Goal: Information Seeking & Learning: Learn about a topic

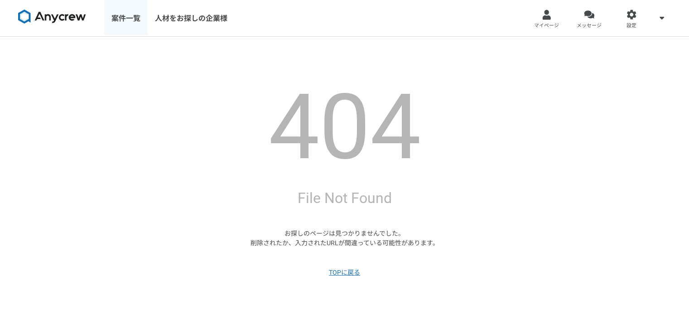
click at [135, 16] on link "案件一覧" at bounding box center [125, 18] width 43 height 36
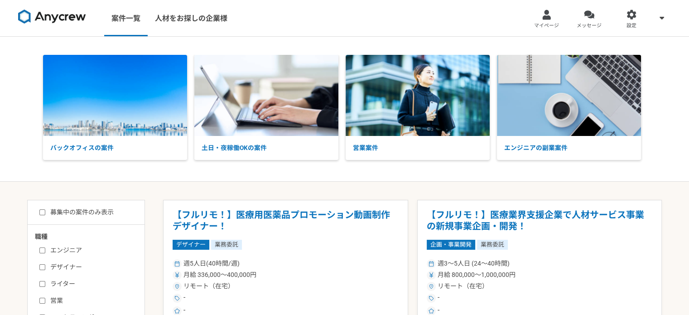
scroll to position [127, 0]
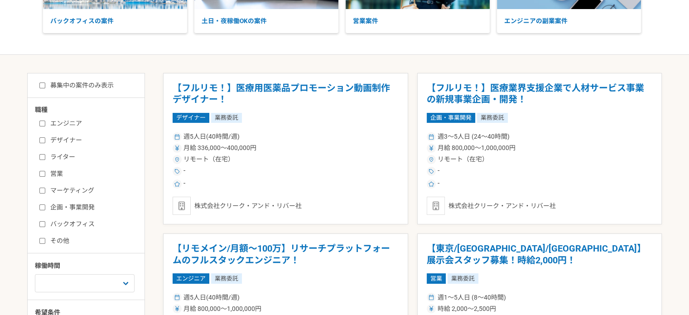
click at [42, 189] on input "マーケティング" at bounding box center [42, 191] width 6 height 6
checkbox input "true"
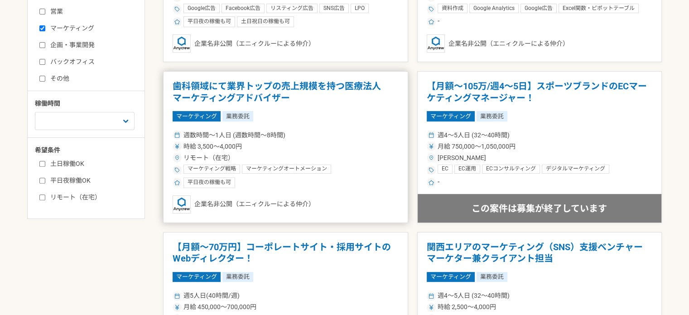
scroll to position [288, 0]
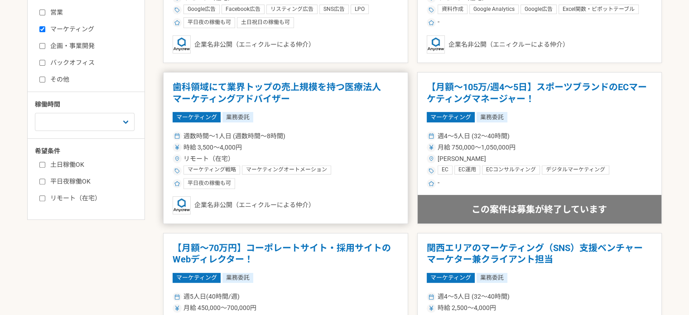
click at [281, 127] on article "歯科領域にて業界トップの売上規模を持つ医療法人　マーケティングアドバイザー マーケティング 業務委託 週数時間〜1人日 (週数時間〜8時間) 時給 3,500…" at bounding box center [285, 148] width 245 height 152
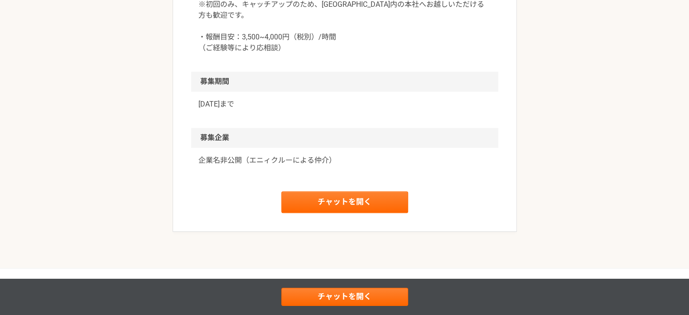
scroll to position [912, 0]
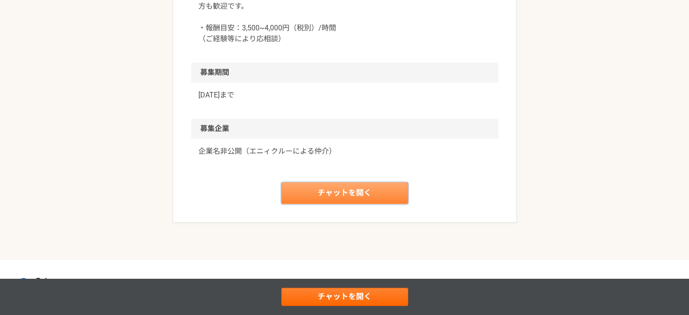
click at [340, 204] on link "チャットを開く" at bounding box center [344, 193] width 127 height 22
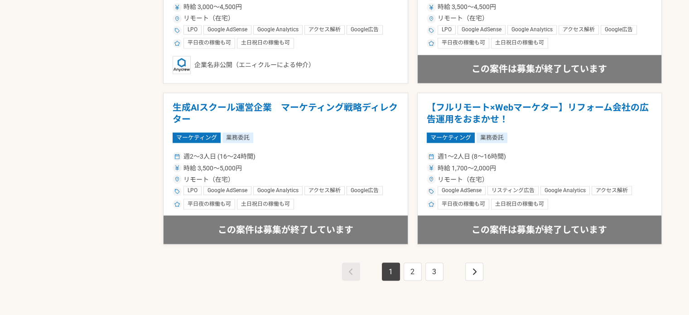
scroll to position [1553, 0]
click at [476, 268] on icon "pagination" at bounding box center [474, 271] width 5 height 7
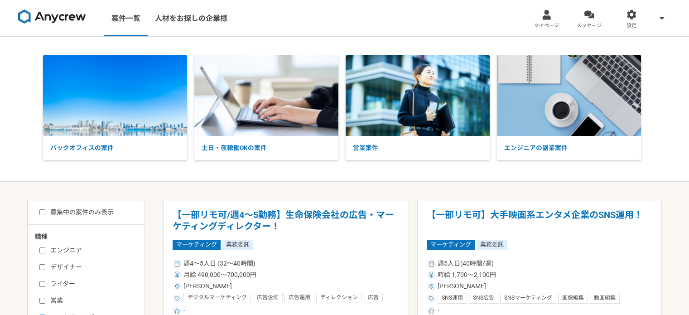
scroll to position [68, 0]
